Goal: Information Seeking & Learning: Learn about a topic

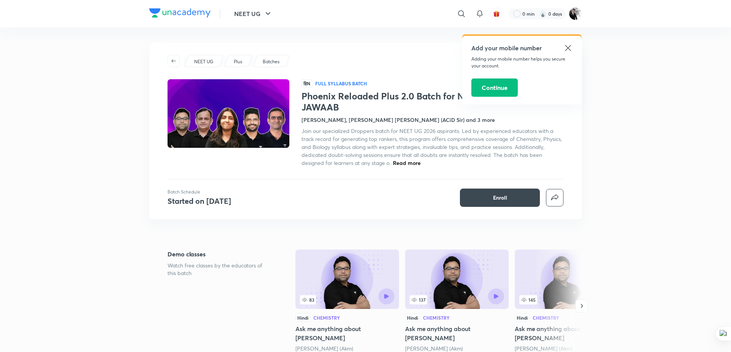
click at [569, 50] on icon at bounding box center [568, 47] width 9 height 9
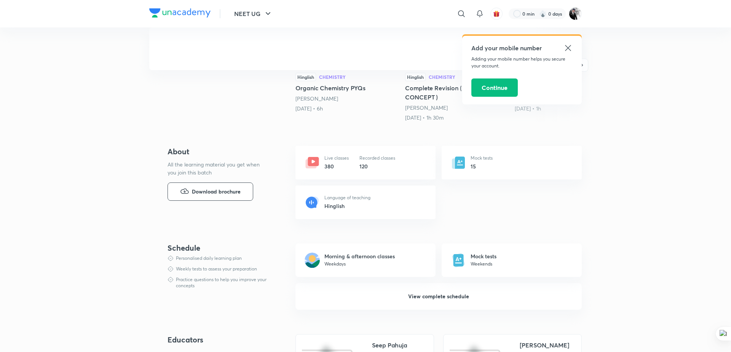
scroll to position [335, 0]
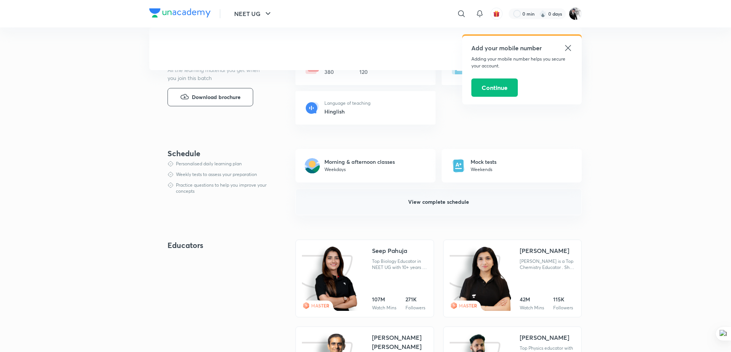
click at [447, 200] on span "View complete schedule" at bounding box center [438, 202] width 61 height 8
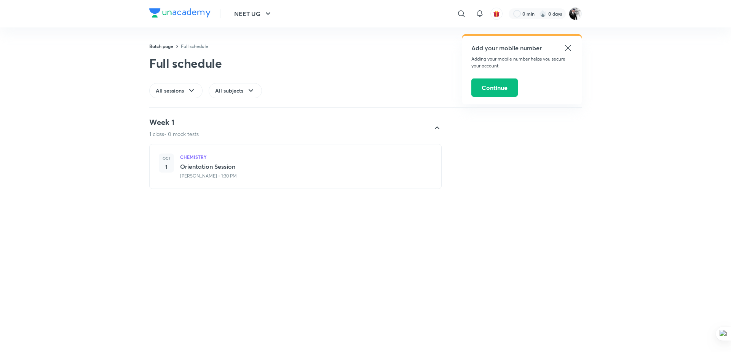
click at [570, 45] on icon at bounding box center [568, 47] width 9 height 9
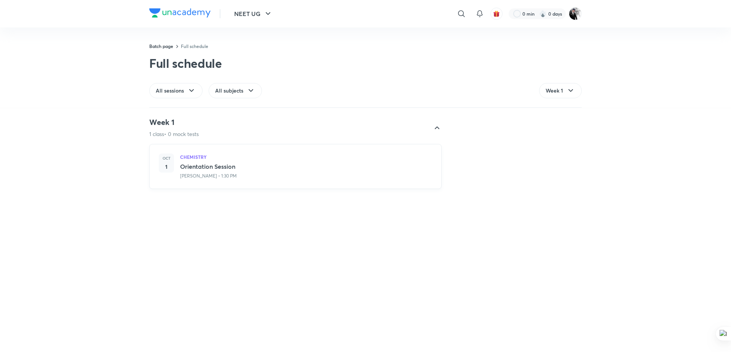
click at [221, 164] on h3 "Orientation Session" at bounding box center [306, 166] width 252 height 9
